Goal: Transaction & Acquisition: Purchase product/service

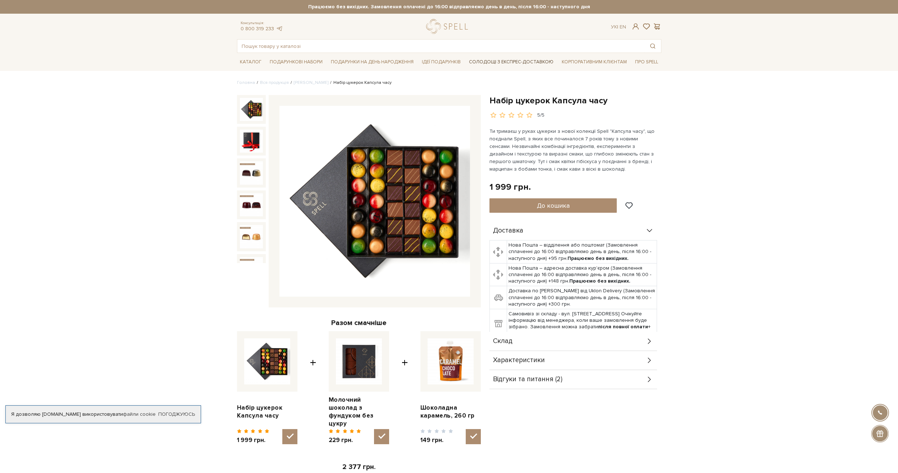
click at [503, 61] on link "Солодощі з експрес-доставкою" at bounding box center [511, 62] width 90 height 12
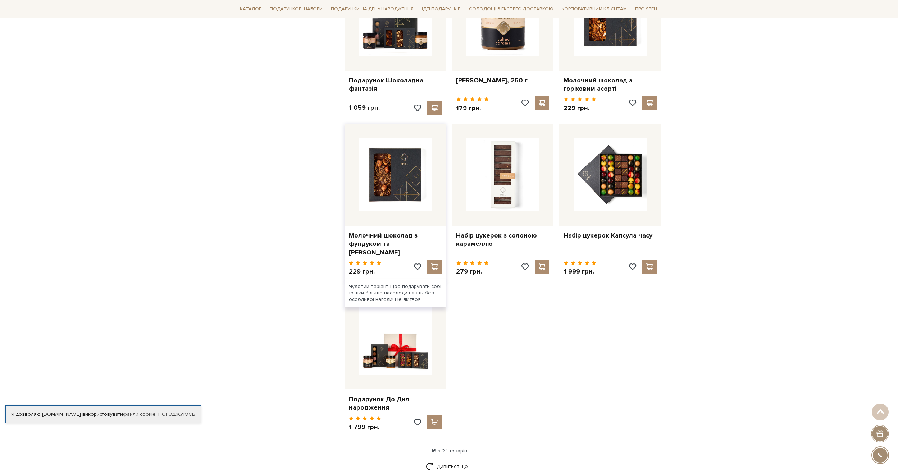
scroll to position [647, 0]
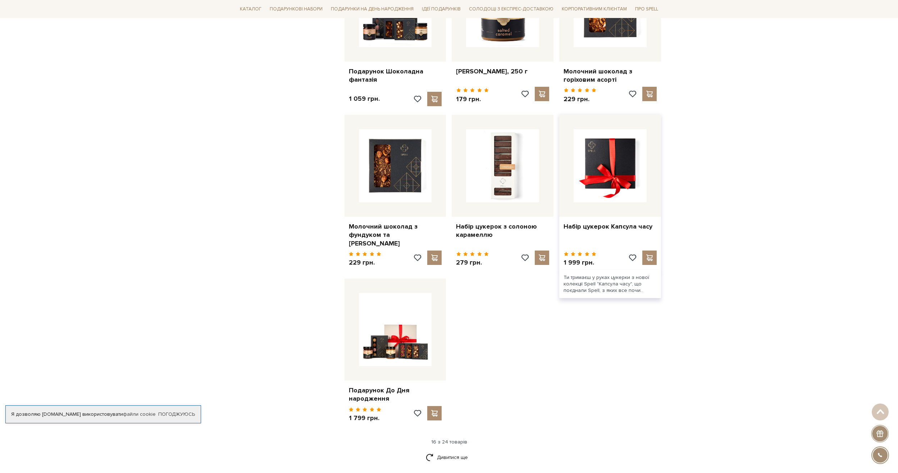
click at [619, 180] on img at bounding box center [610, 165] width 73 height 73
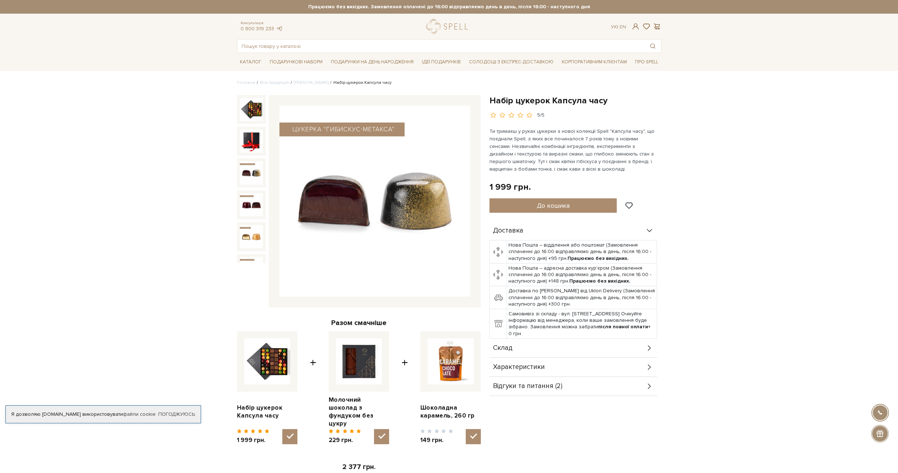
click at [256, 173] on img at bounding box center [251, 172] width 23 height 23
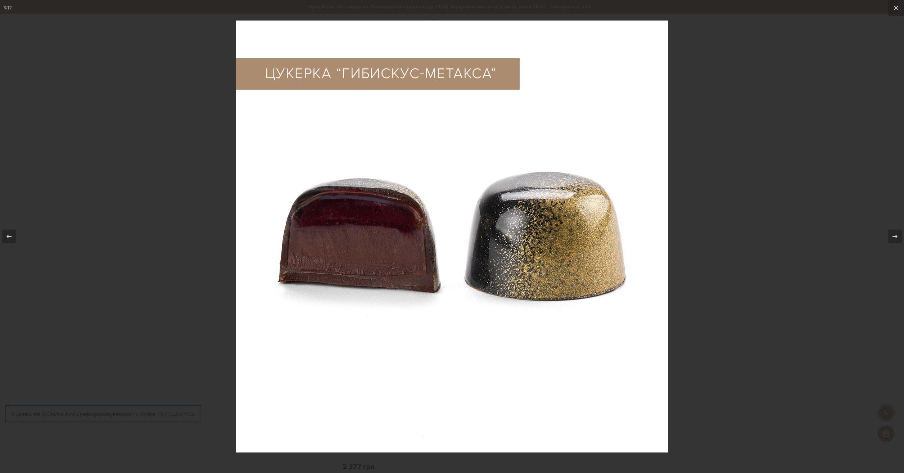
drag, startPoint x: 71, startPoint y: 243, endPoint x: 79, endPoint y: 244, distance: 8.3
click at [72, 244] on div at bounding box center [452, 236] width 904 height 473
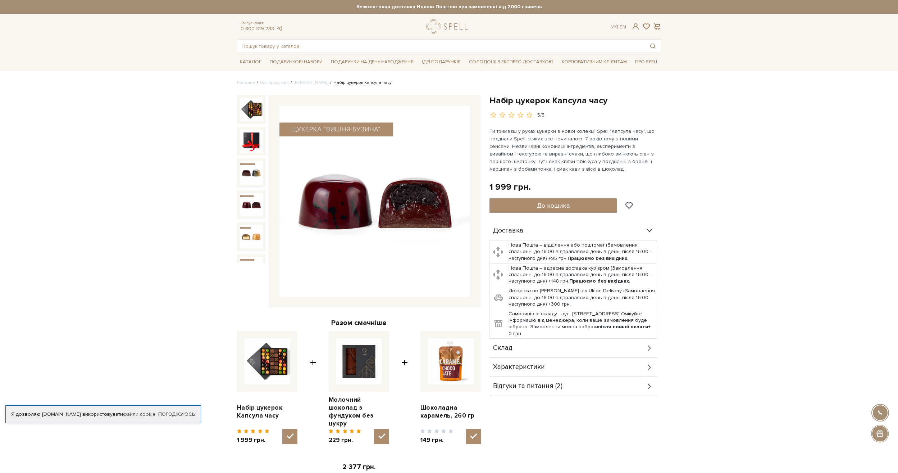
click at [259, 197] on img at bounding box center [251, 204] width 23 height 23
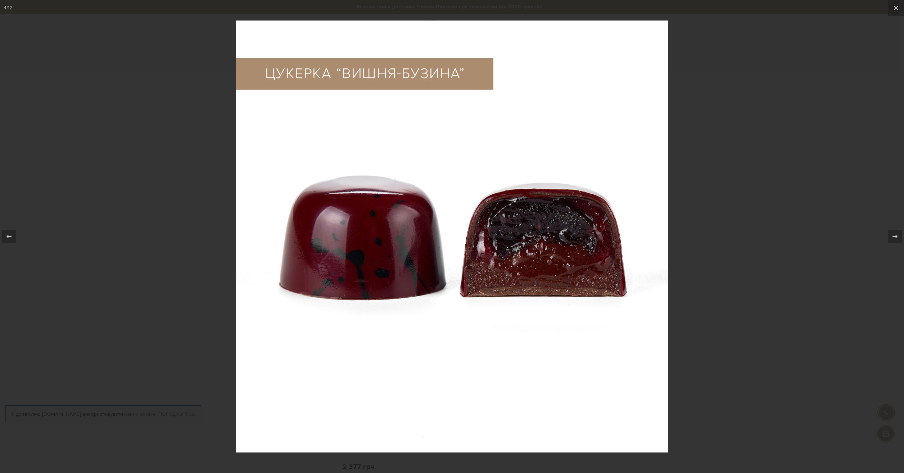
click at [159, 249] on div at bounding box center [452, 236] width 904 height 473
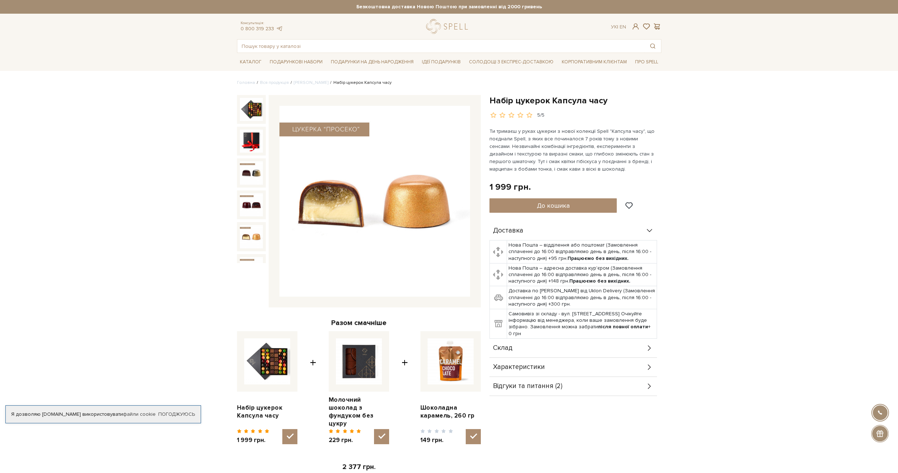
click at [249, 229] on img at bounding box center [251, 236] width 23 height 23
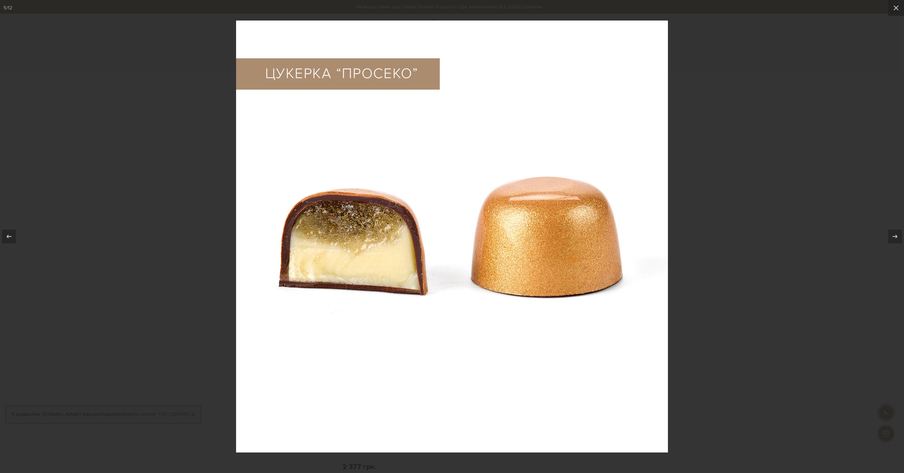
drag, startPoint x: 131, startPoint y: 234, endPoint x: 158, endPoint y: 227, distance: 28.0
click at [132, 235] on div at bounding box center [452, 236] width 904 height 473
